Goal: Find specific page/section: Find specific page/section

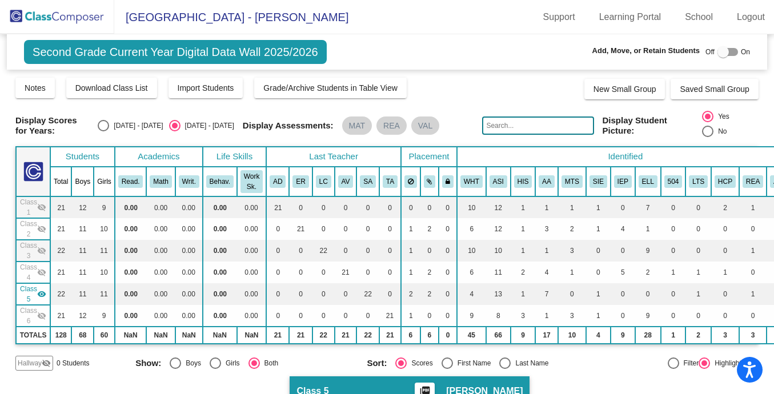
scroll to position [365, 0]
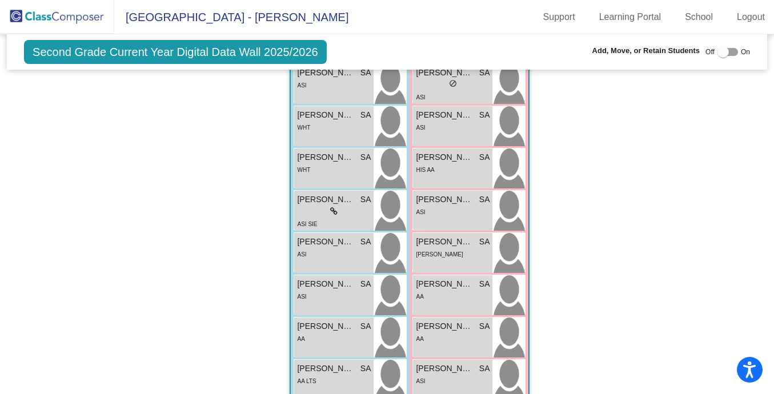
click at [47, 19] on img at bounding box center [57, 17] width 114 height 34
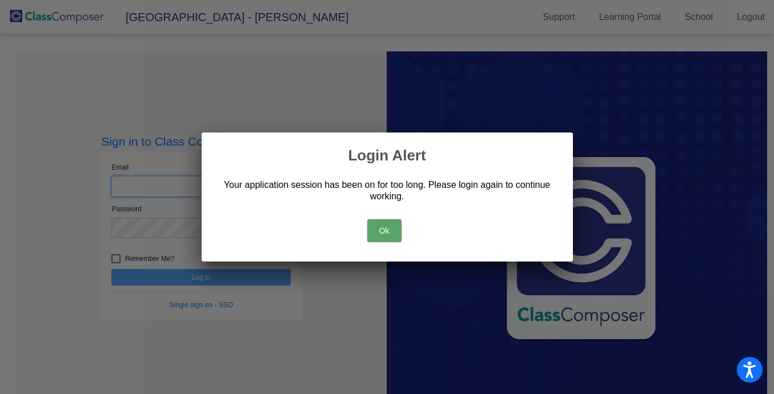
type input "[PERSON_NAME][EMAIL_ADDRESS][PERSON_NAME][DOMAIN_NAME]"
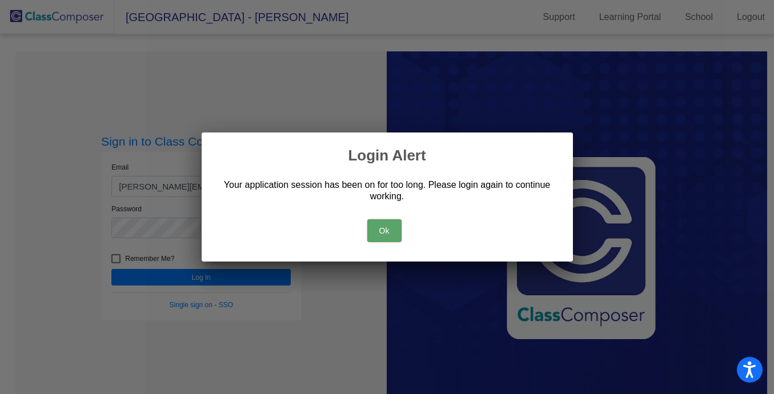
click at [403, 230] on div "Ok" at bounding box center [387, 228] width 344 height 40
click at [385, 231] on button "Ok" at bounding box center [384, 230] width 34 height 23
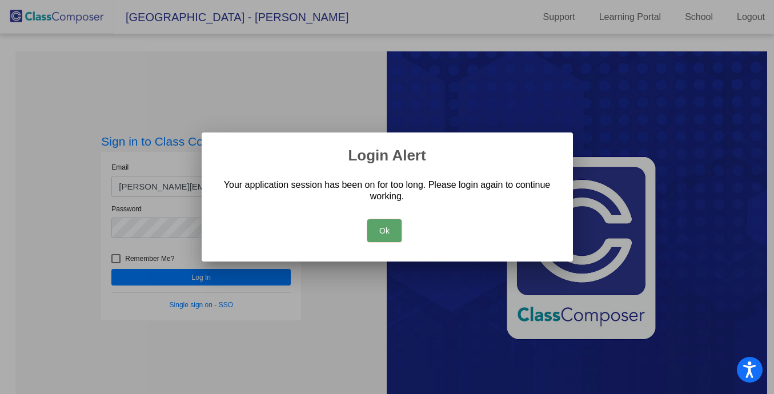
click at [381, 230] on button "Ok" at bounding box center [384, 230] width 34 height 23
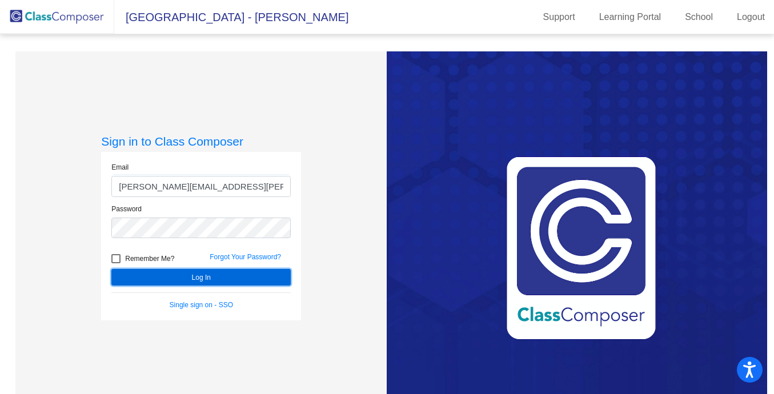
click at [228, 273] on button "Log In" at bounding box center [200, 277] width 179 height 17
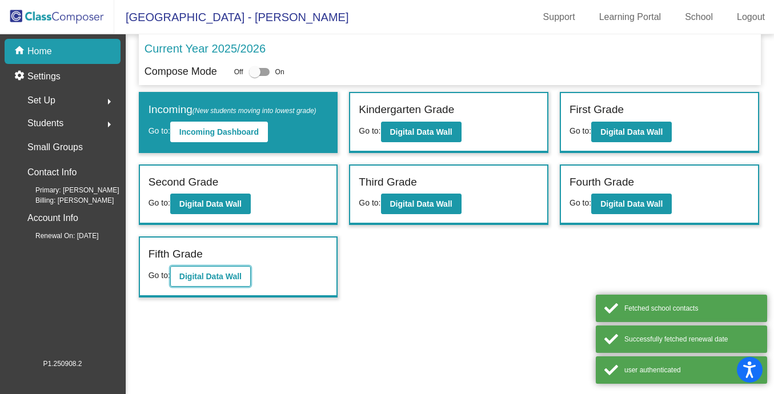
click at [219, 272] on b "Digital Data Wall" at bounding box center [210, 276] width 62 height 9
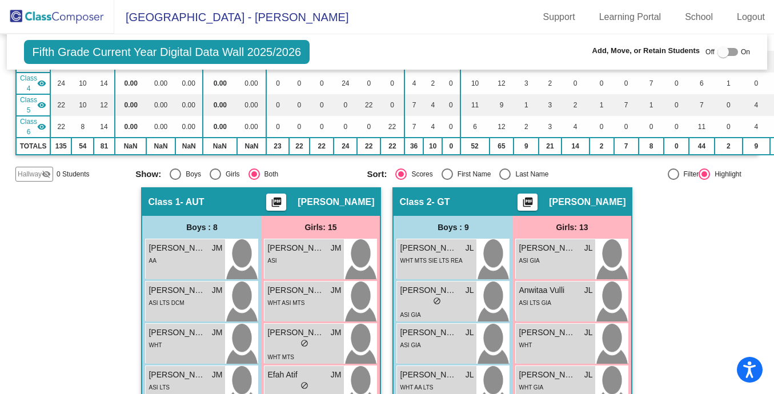
scroll to position [57, 0]
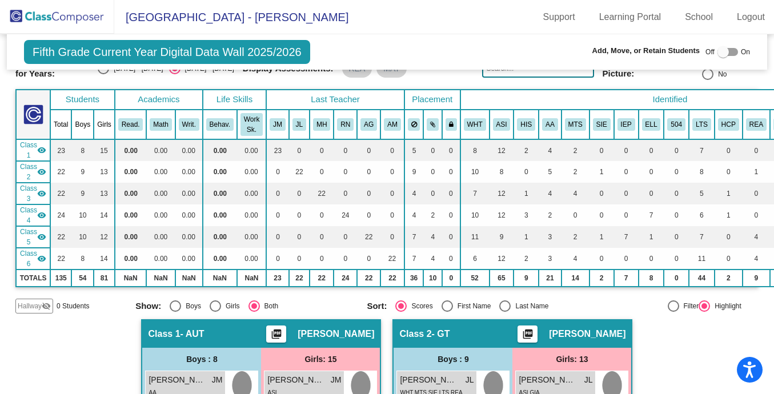
click at [43, 148] on mat-icon "visibility" at bounding box center [41, 150] width 9 height 9
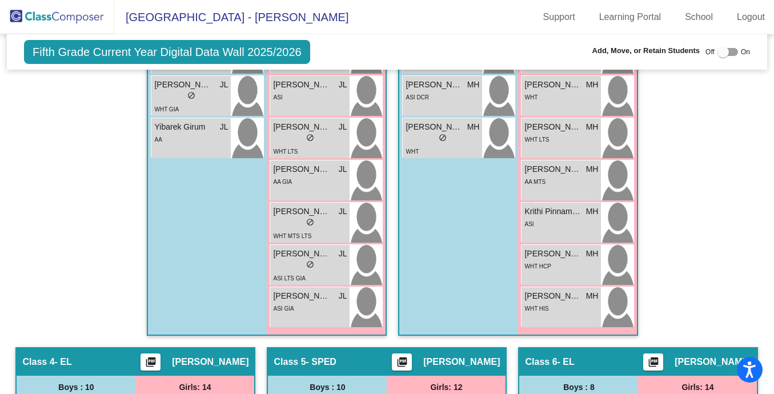
scroll to position [649, 0]
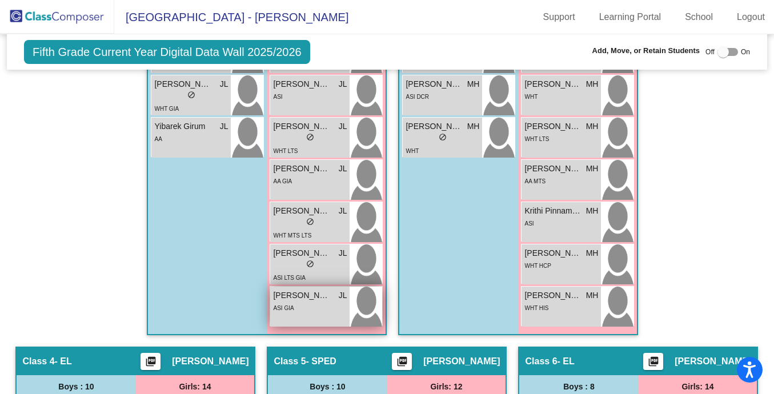
click at [310, 305] on div "ASI GIA" at bounding box center [310, 308] width 74 height 12
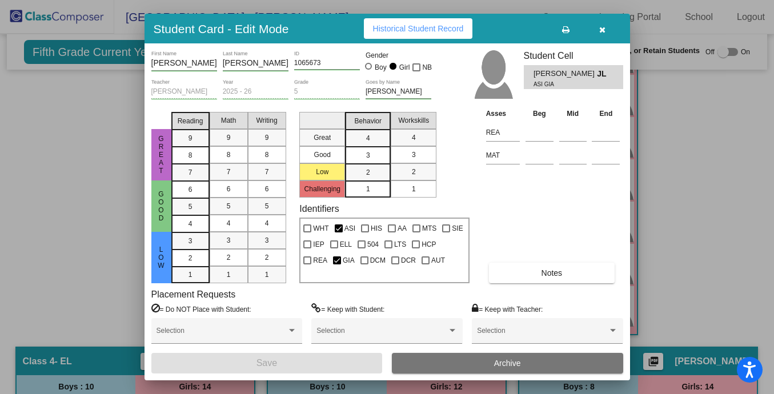
click at [309, 62] on input "1065673" at bounding box center [327, 63] width 66 height 8
click at [603, 27] on icon "button" at bounding box center [602, 30] width 6 height 8
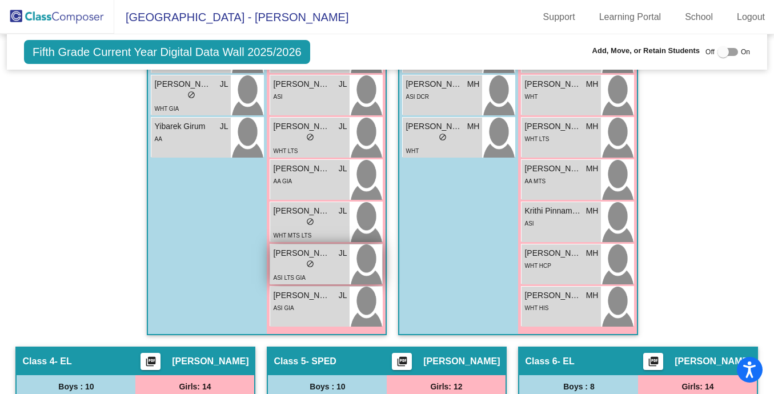
click at [289, 267] on div "lock do_not_disturb_alt" at bounding box center [310, 265] width 74 height 12
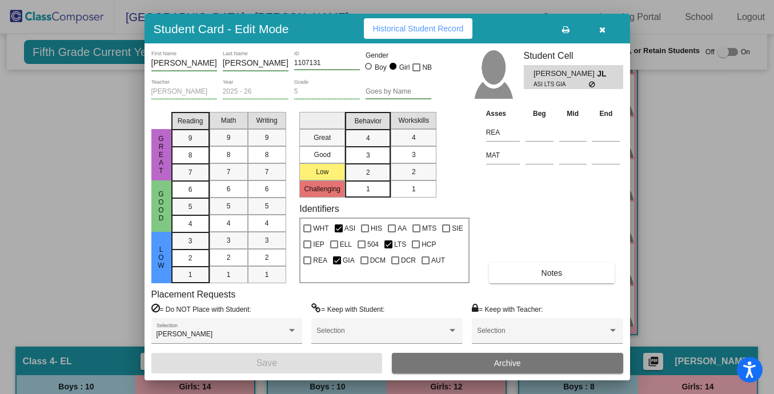
click at [306, 67] on div "1107131 ID" at bounding box center [327, 59] width 66 height 19
click at [306, 64] on input "1107131" at bounding box center [327, 63] width 66 height 8
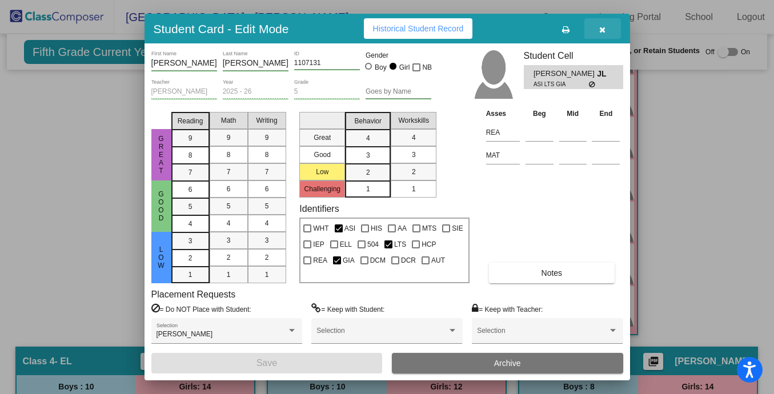
click at [602, 30] on icon "button" at bounding box center [602, 30] width 6 height 8
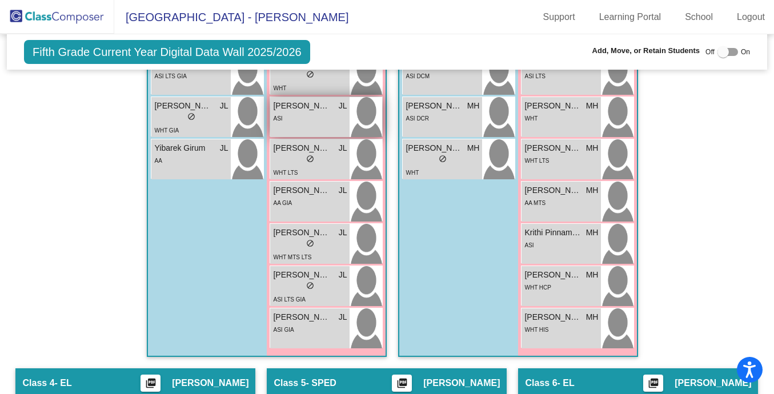
scroll to position [628, 0]
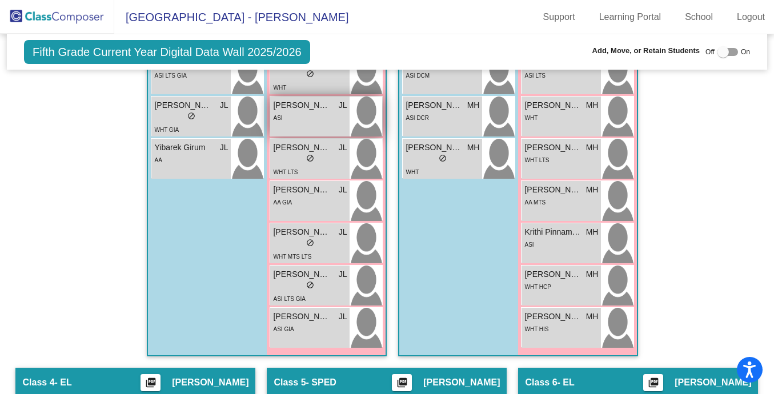
click at [325, 198] on div "AA GIA" at bounding box center [310, 202] width 74 height 12
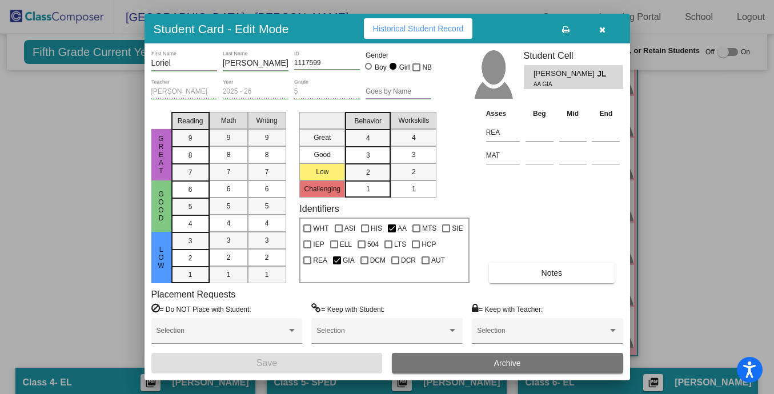
click at [610, 33] on button "button" at bounding box center [602, 28] width 37 height 21
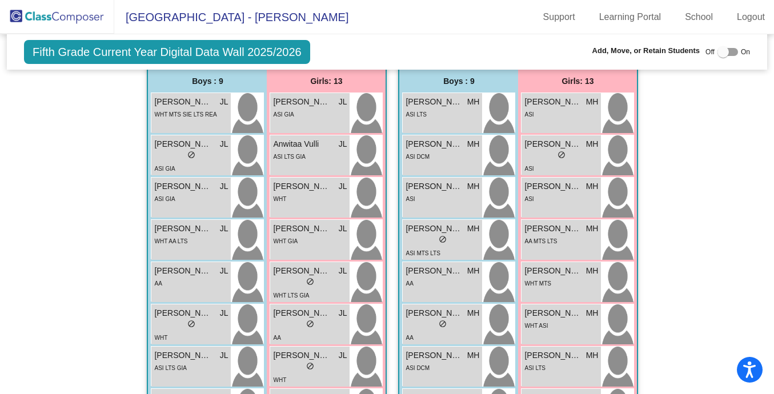
scroll to position [335, 0]
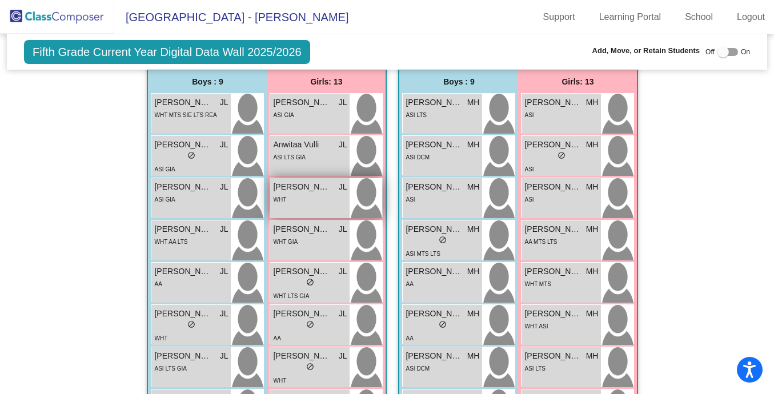
click at [326, 201] on div "WHT" at bounding box center [310, 199] width 74 height 12
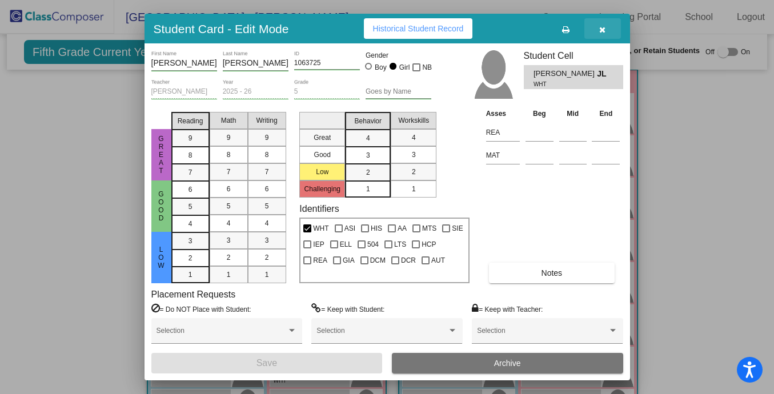
click at [606, 29] on button "button" at bounding box center [602, 28] width 37 height 21
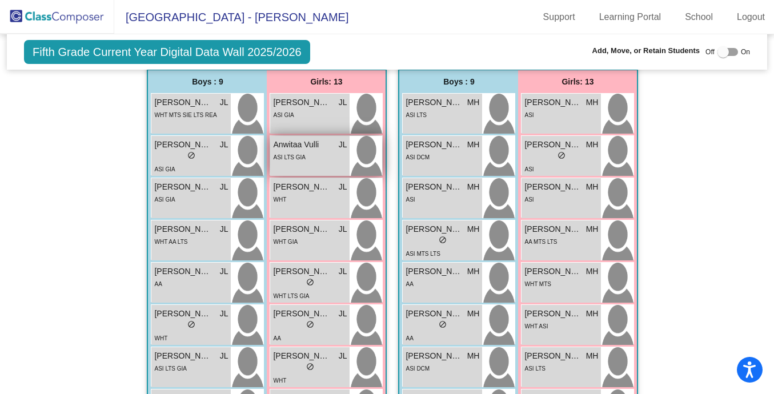
click at [321, 153] on div "ASI LTS GIA" at bounding box center [310, 157] width 74 height 12
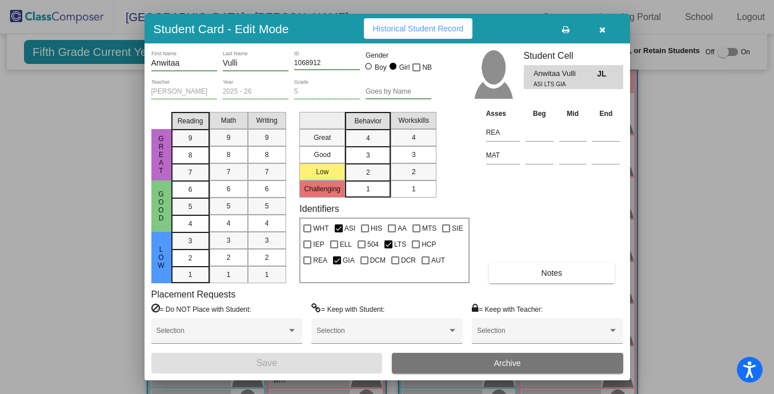
click at [306, 59] on input "1068912" at bounding box center [327, 63] width 66 height 8
click at [602, 28] on icon "button" at bounding box center [602, 30] width 6 height 8
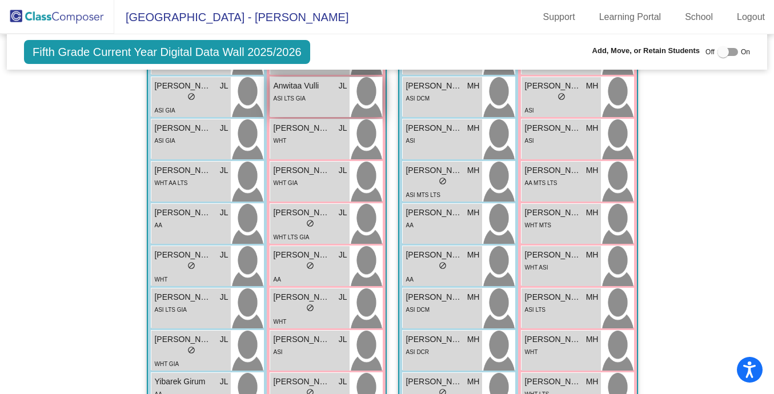
scroll to position [399, 0]
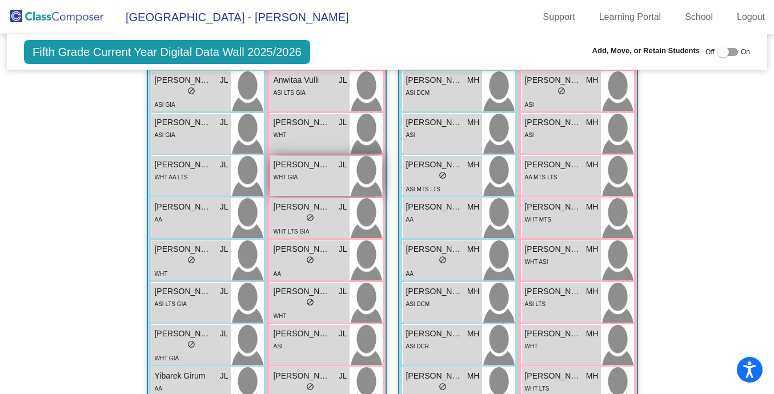
click at [326, 177] on div "WHT GIA" at bounding box center [310, 177] width 74 height 12
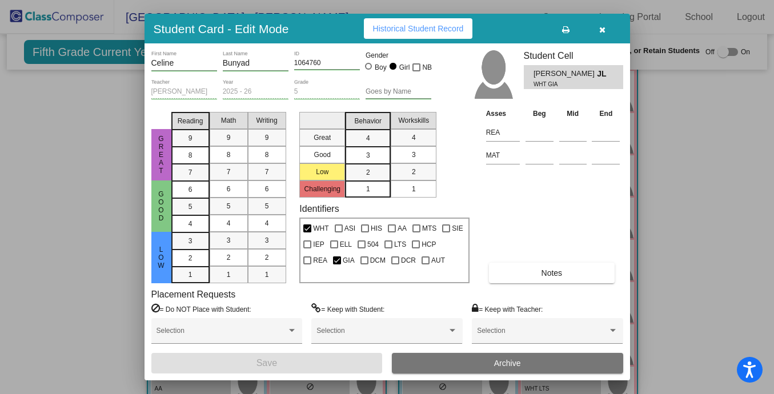
click at [306, 65] on input "1064760" at bounding box center [327, 63] width 66 height 8
